Goal: Browse casually: Explore the website without a specific task or goal

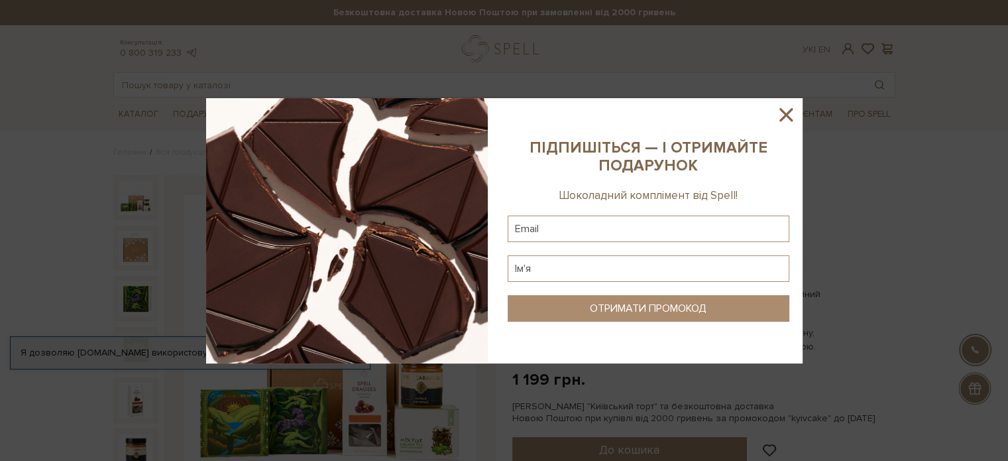
click at [784, 104] on icon at bounding box center [786, 114] width 23 height 23
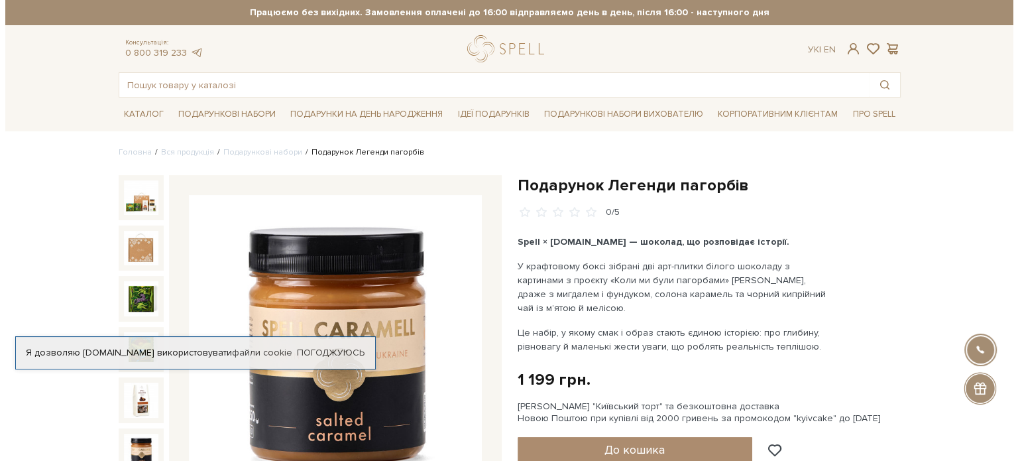
scroll to position [133, 0]
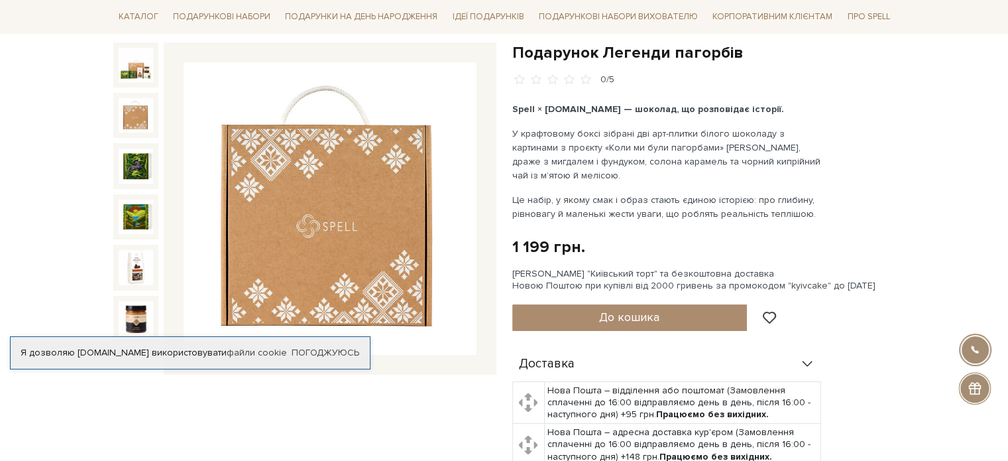
click at [133, 109] on img at bounding box center [136, 115] width 34 height 34
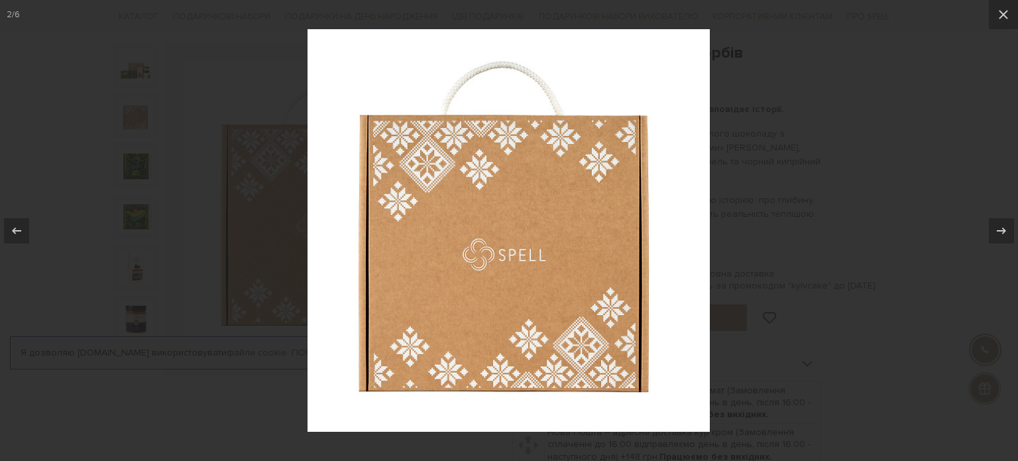
click at [135, 167] on div at bounding box center [509, 230] width 1018 height 461
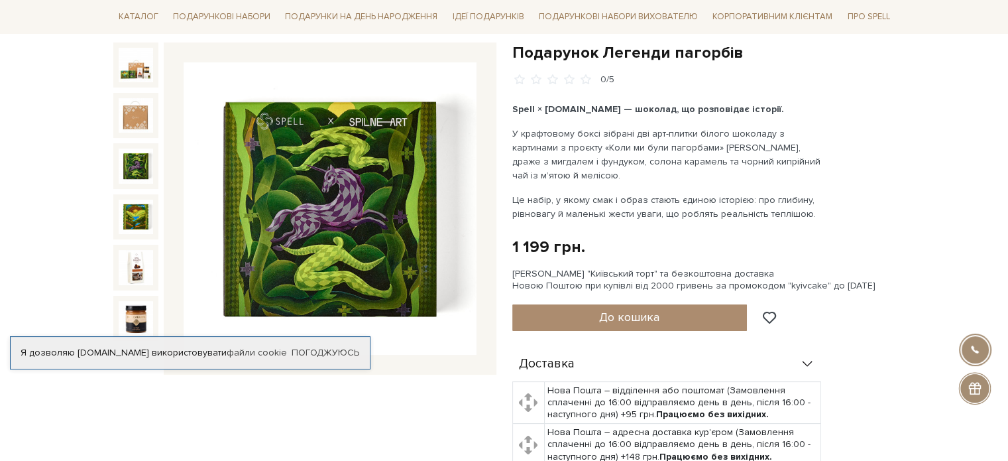
click at [135, 167] on img at bounding box center [136, 165] width 34 height 34
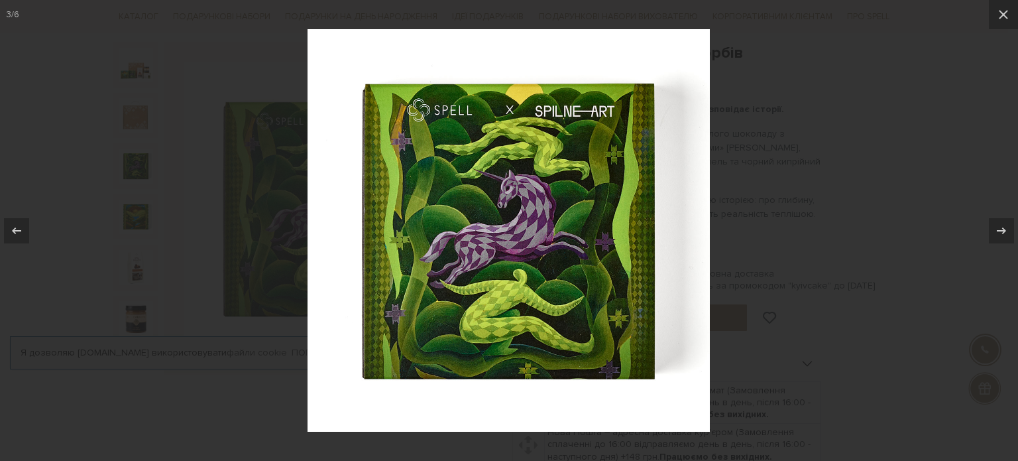
click at [131, 220] on div at bounding box center [509, 230] width 1018 height 461
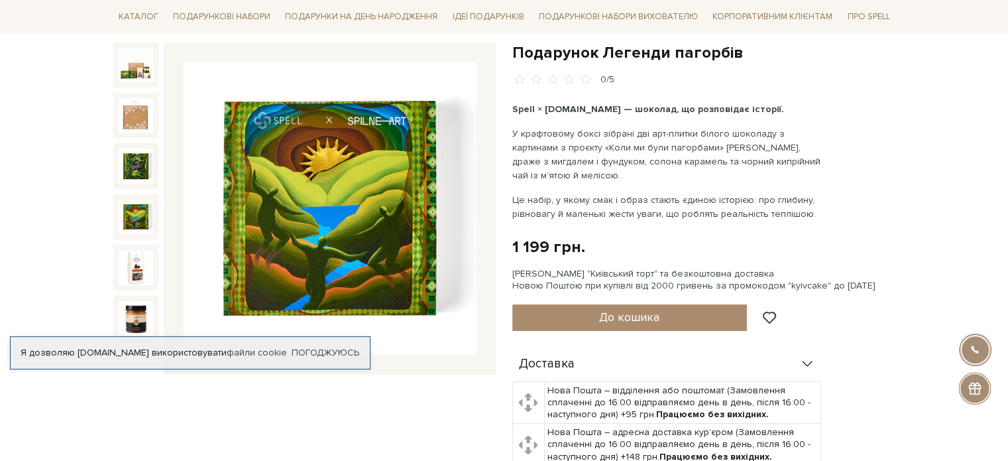
click at [131, 218] on img at bounding box center [136, 216] width 34 height 34
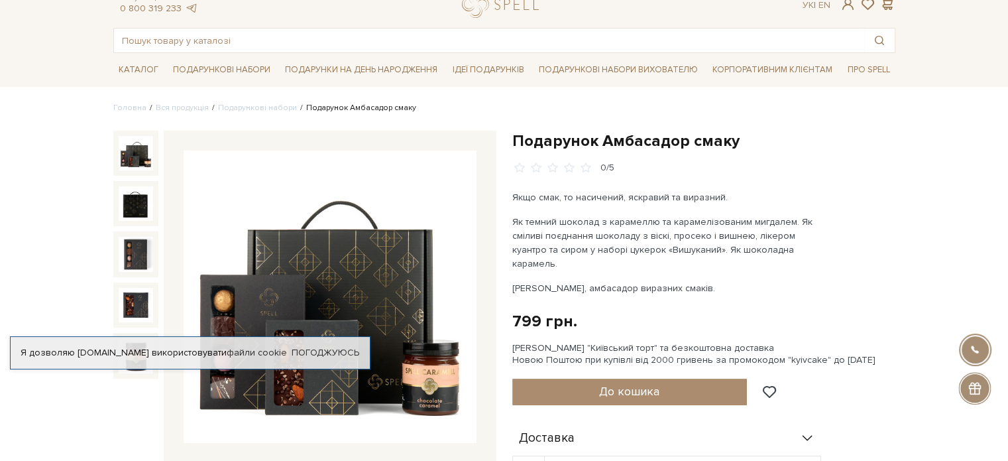
scroll to position [133, 0]
